Goal: Information Seeking & Learning: Learn about a topic

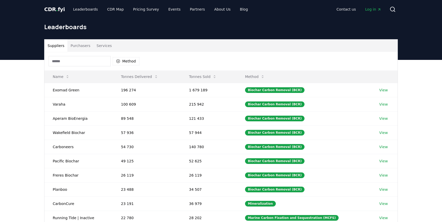
click at [248, 51] on div "Suppliers Purchasers Services" at bounding box center [220, 46] width 353 height 12
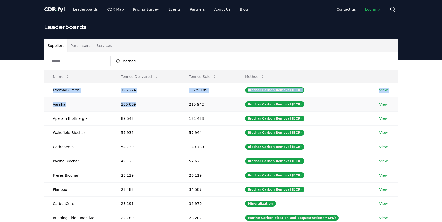
drag, startPoint x: 51, startPoint y: 91, endPoint x: 139, endPoint y: 103, distance: 88.7
click at [139, 103] on tbody "Exomad Green 196 274 1 679 189 Biochar Carbon Removal (BCR) View Varaha 100 609…" at bounding box center [220, 154] width 353 height 142
click at [207, 104] on td "215 942" at bounding box center [209, 104] width 56 height 14
copy tbody "Exomad Green 196 274 1 679 189 Biochar Carbon Removal (BCR) View Varaha 100 609…"
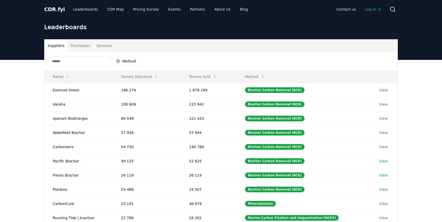
click at [257, 50] on div "Suppliers Purchasers Services" at bounding box center [220, 46] width 353 height 12
click at [383, 91] on link "View" at bounding box center [383, 90] width 9 height 5
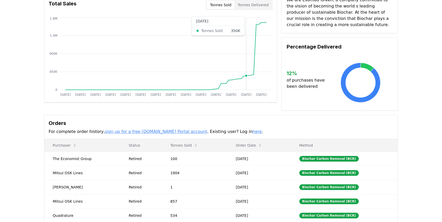
scroll to position [47, 0]
